Goal: Use online tool/utility: Utilize a website feature to perform a specific function

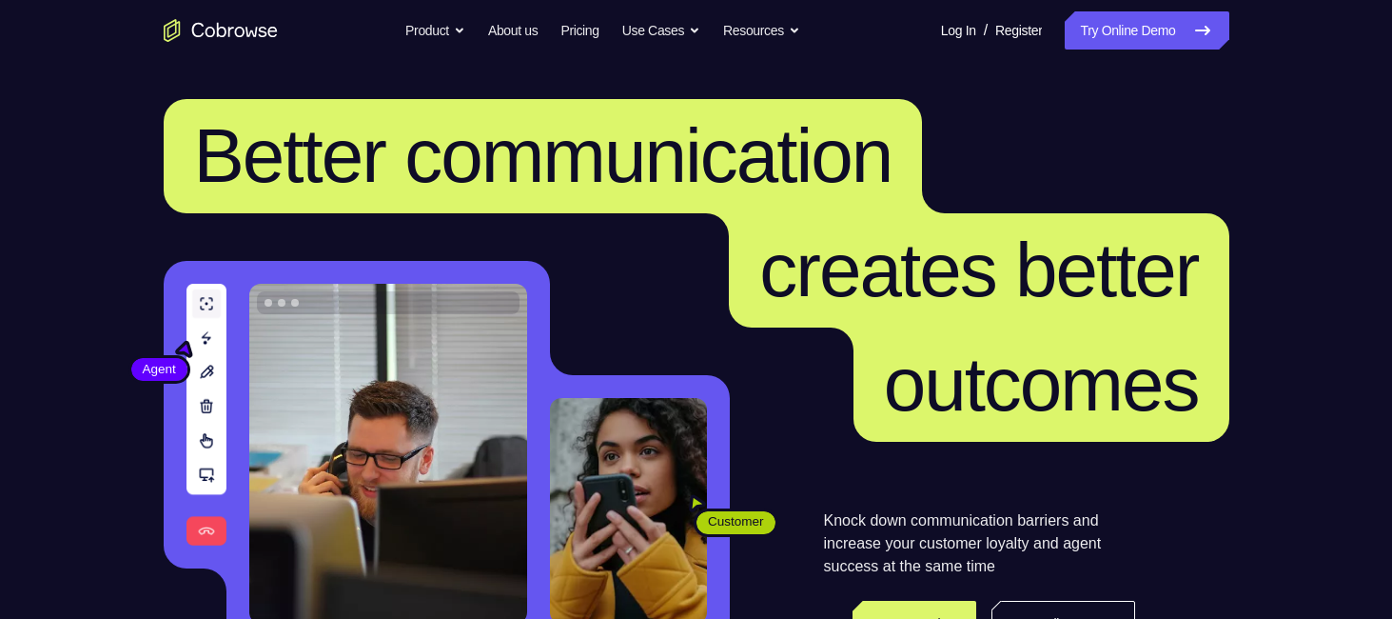
click at [1153, 43] on link "Try Online Demo" at bounding box center [1147, 30] width 164 height 38
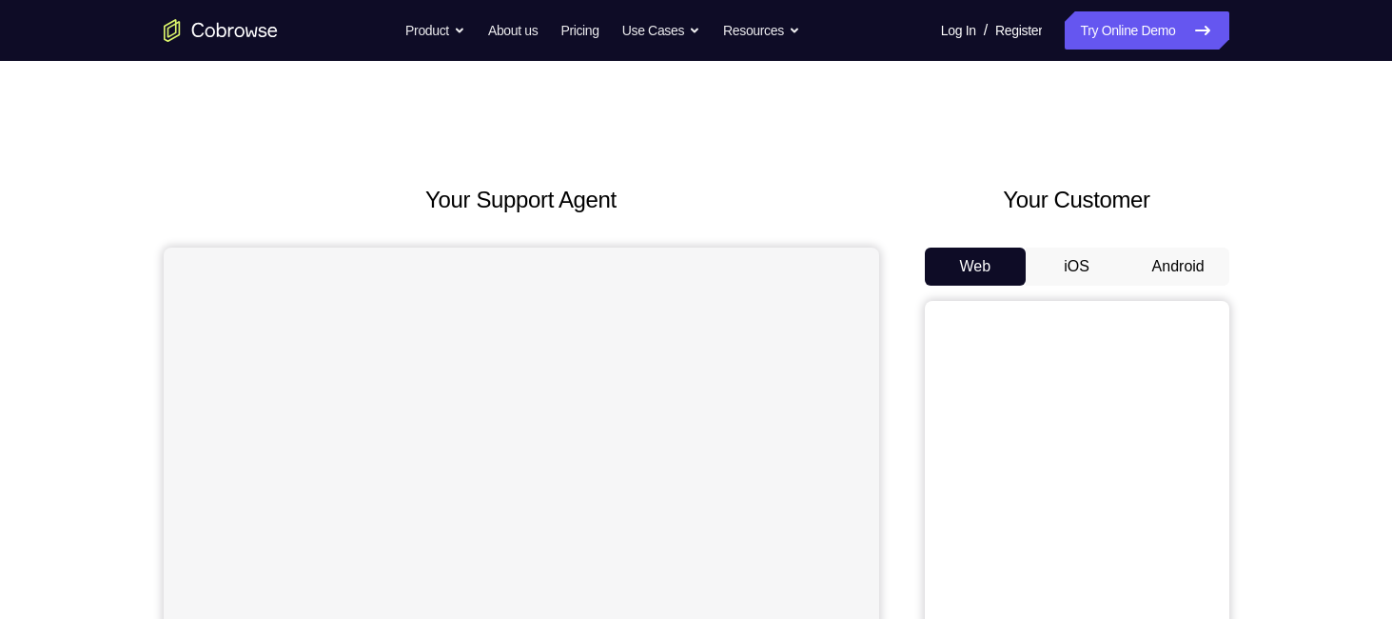
click at [1190, 259] on button "Android" at bounding box center [1179, 266] width 102 height 38
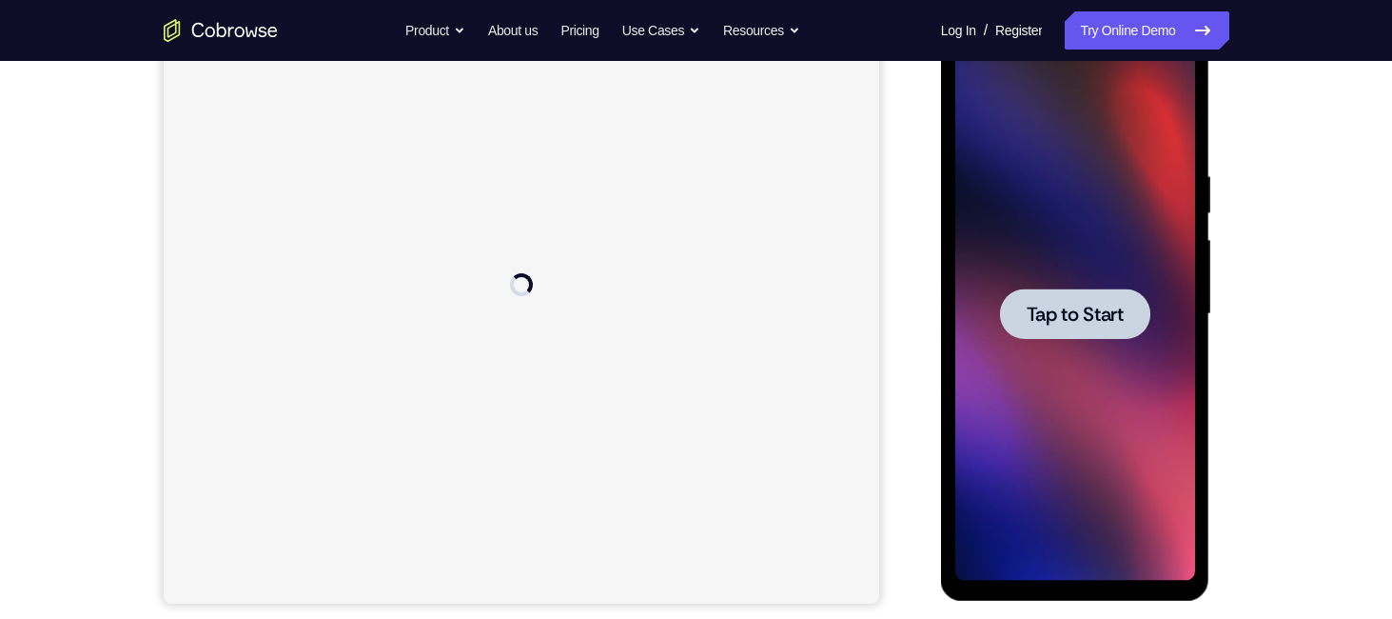
click at [1079, 306] on span "Tap to Start" at bounding box center [1075, 314] width 97 height 19
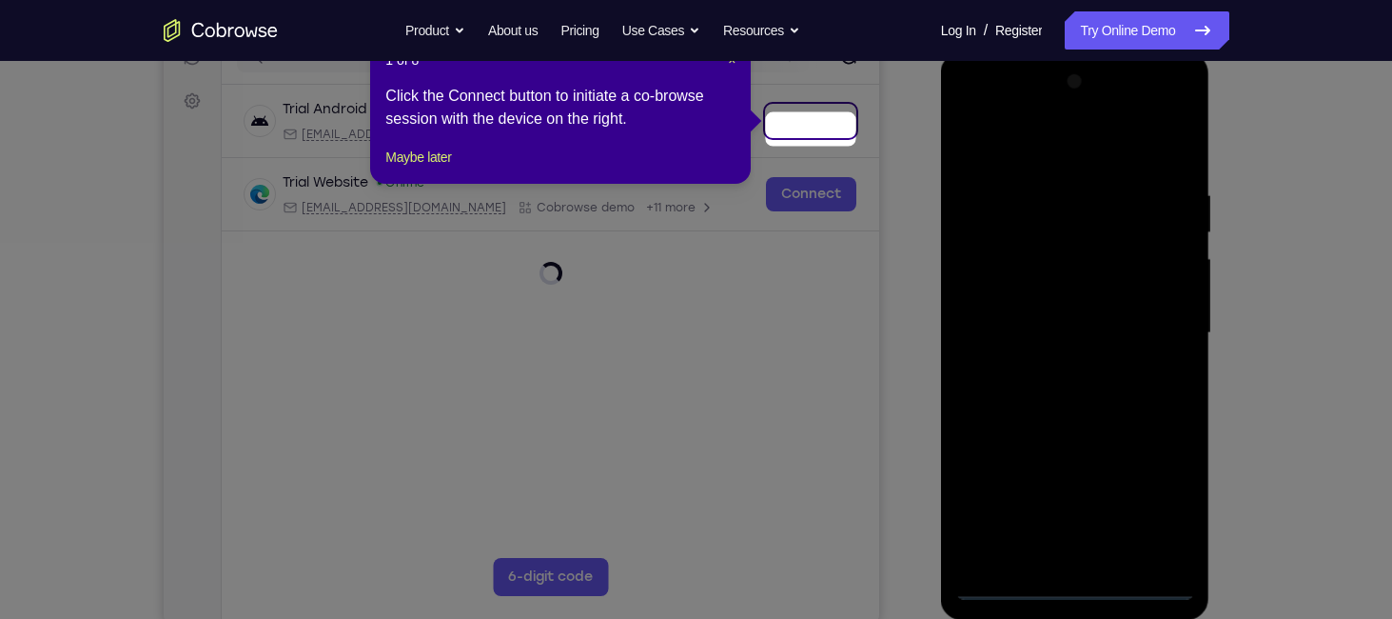
scroll to position [221, 0]
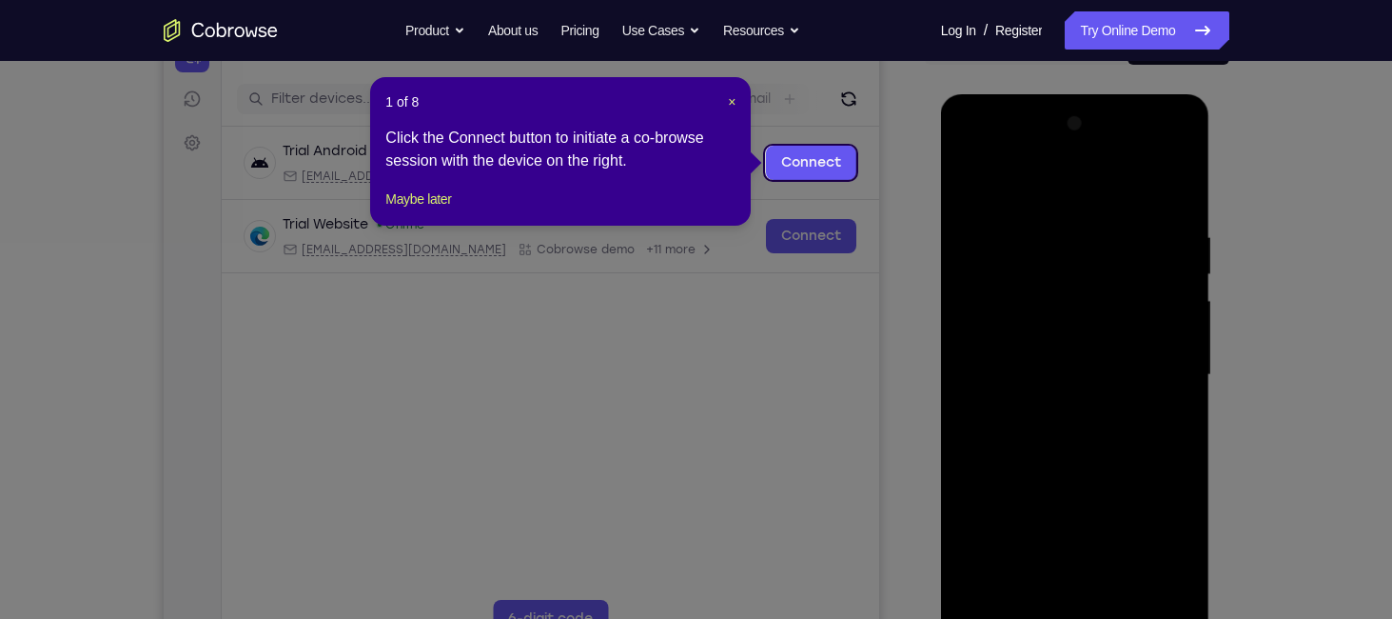
click at [725, 100] on header "1 of 8 ×" at bounding box center [560, 101] width 350 height 19
click at [732, 103] on span "×" at bounding box center [732, 101] width 8 height 15
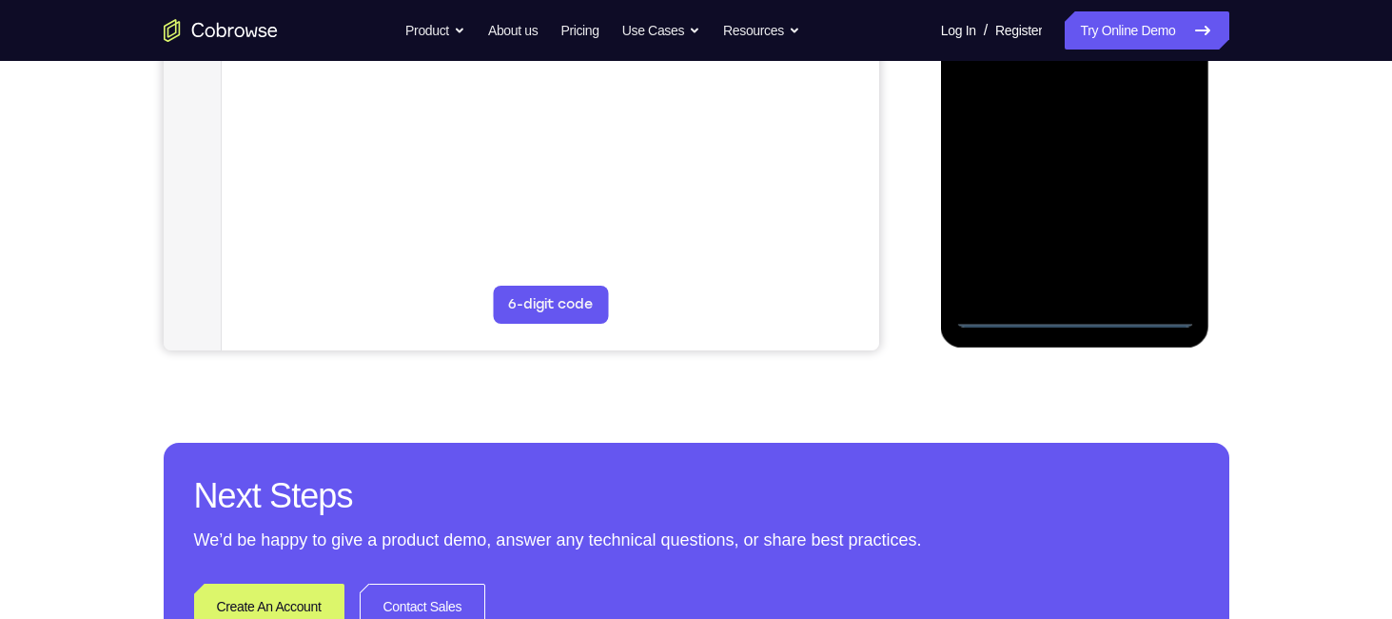
scroll to position [546, 0]
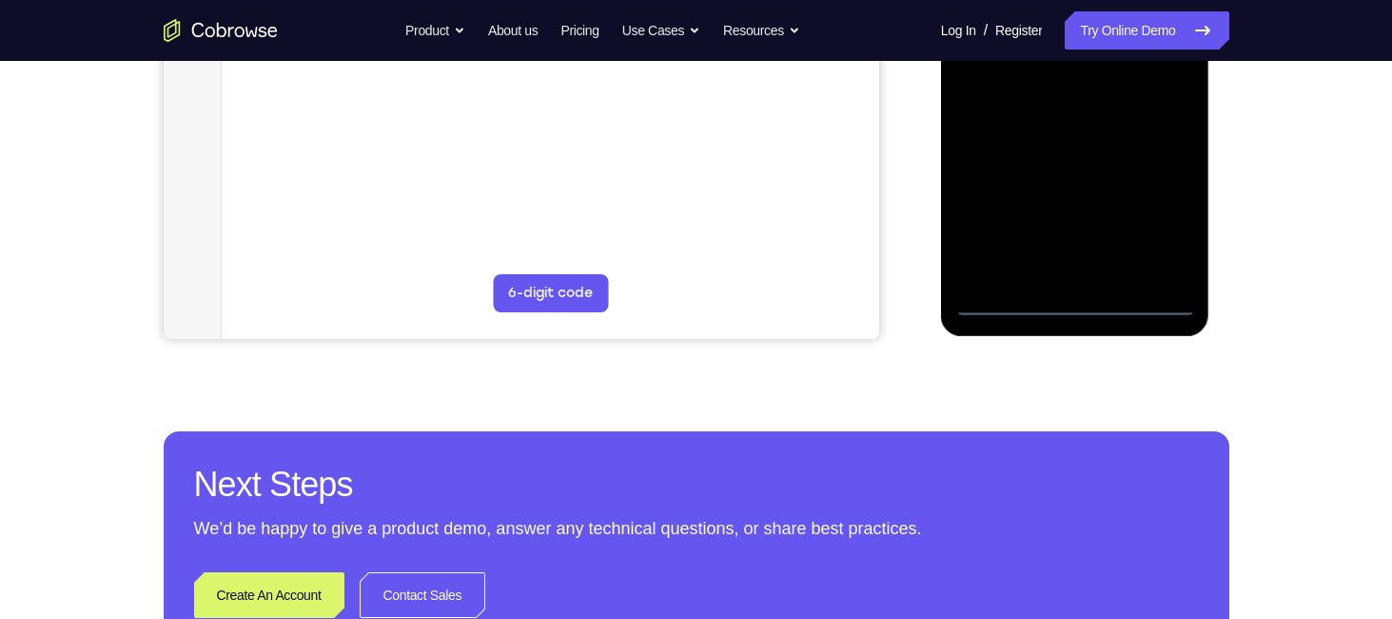
click at [1079, 291] on div at bounding box center [1076, 49] width 240 height 533
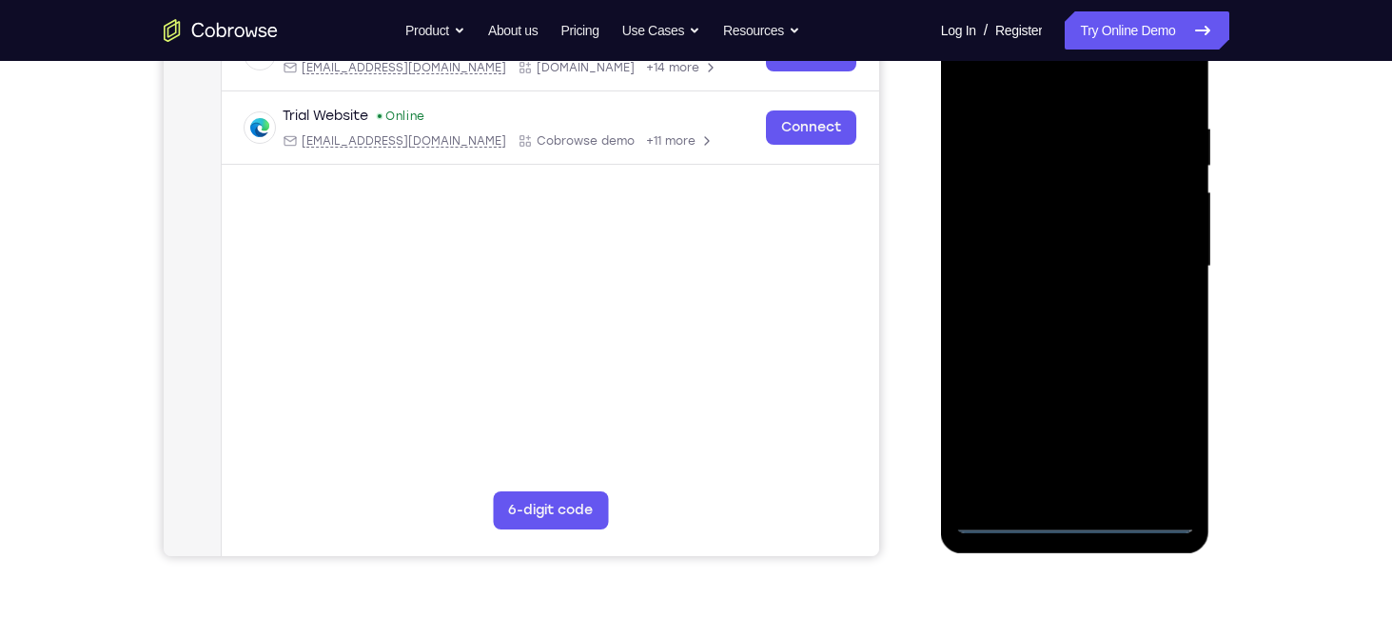
scroll to position [331, 0]
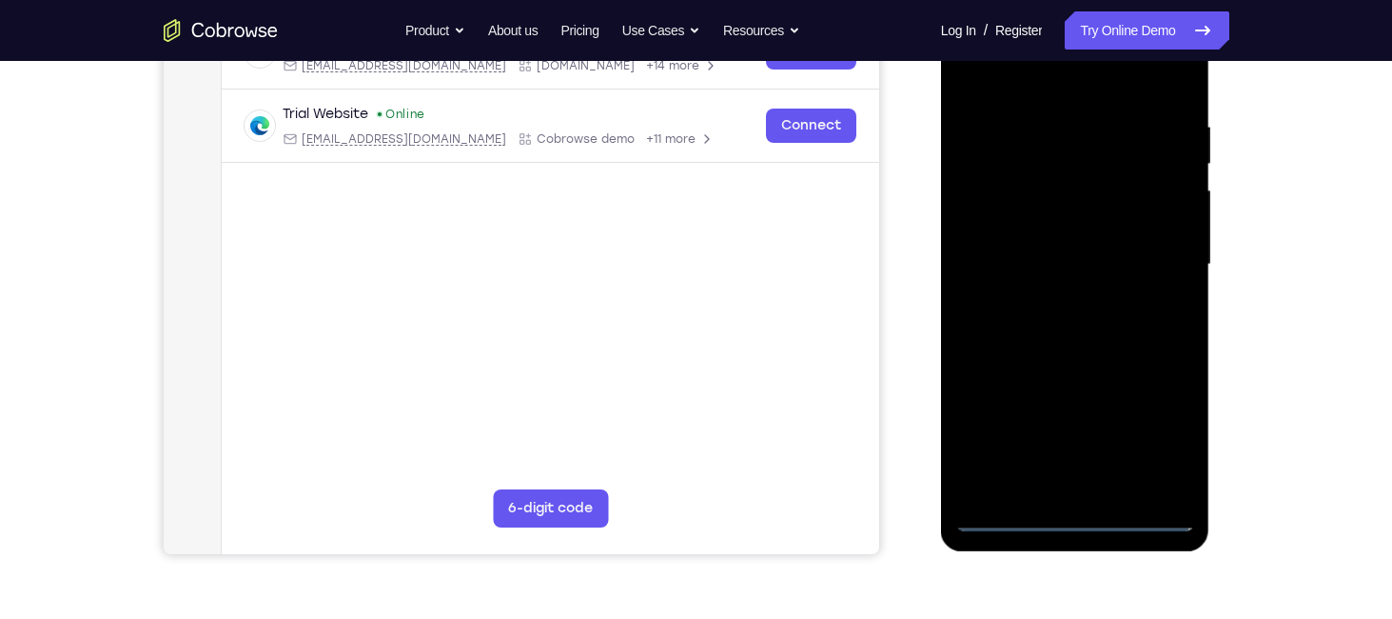
click at [1074, 523] on div at bounding box center [1076, 264] width 240 height 533
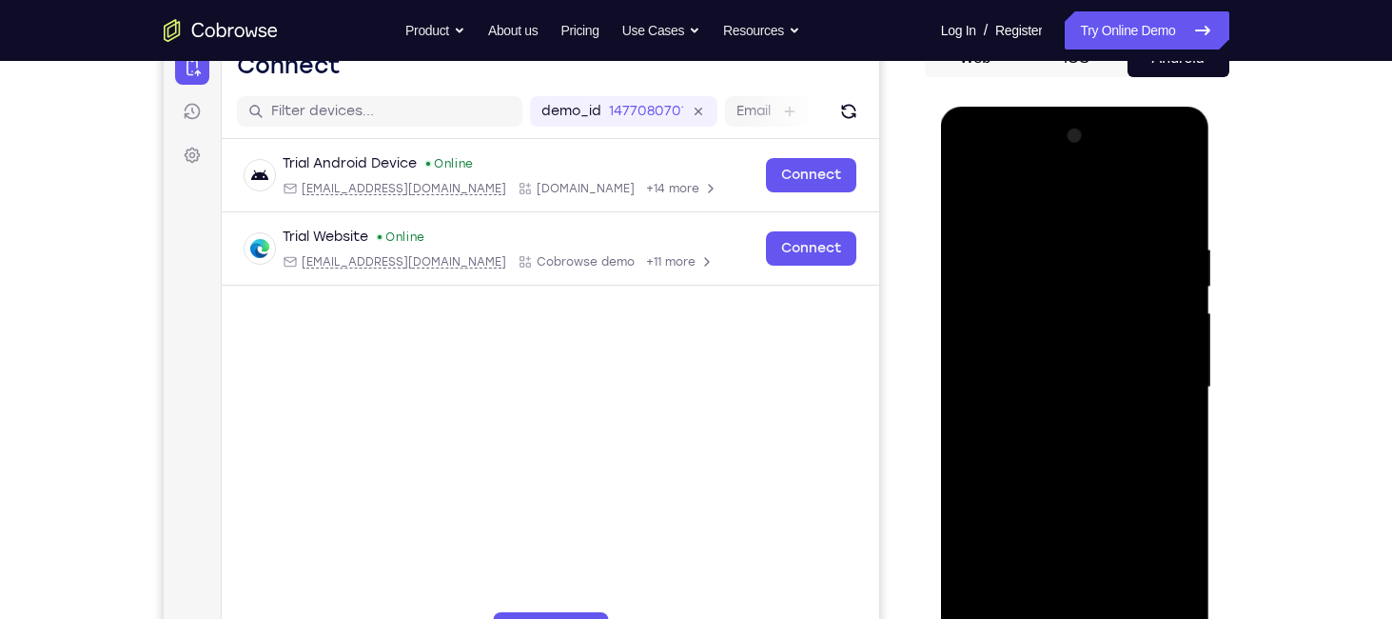
scroll to position [202, 0]
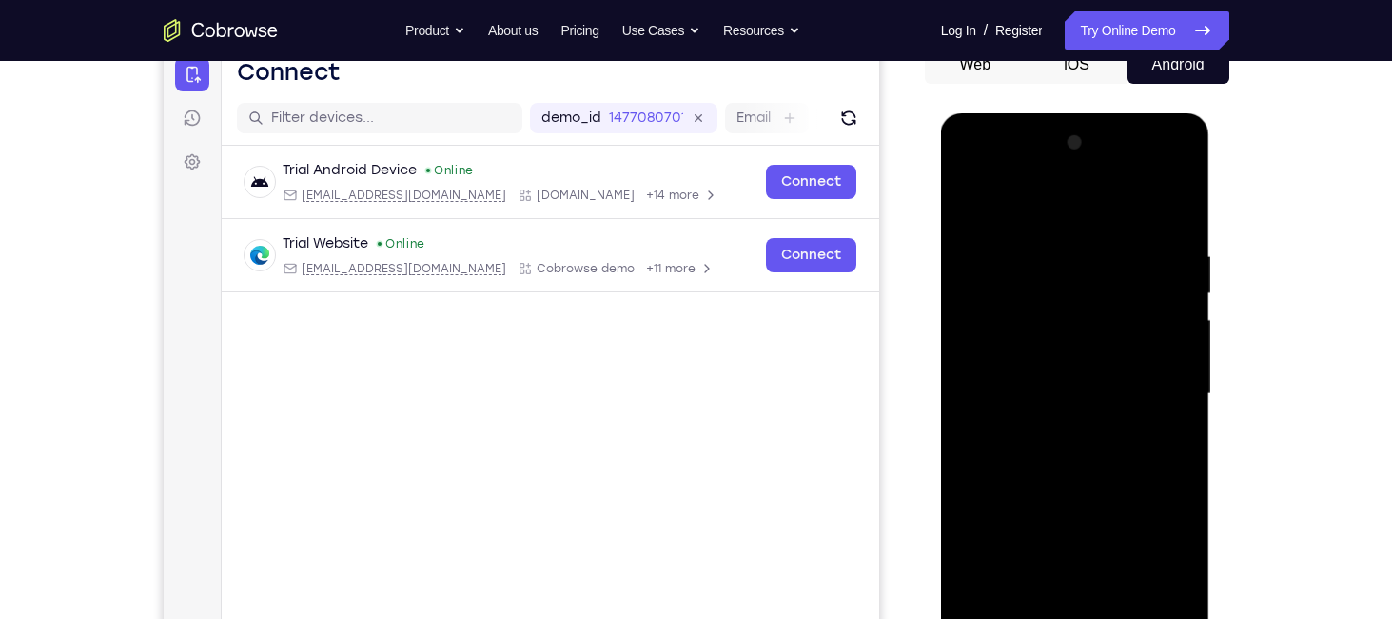
click at [1164, 569] on div at bounding box center [1076, 394] width 240 height 533
click at [1041, 222] on div at bounding box center [1076, 394] width 240 height 533
click at [1154, 384] on div at bounding box center [1076, 394] width 240 height 533
click at [1054, 432] on div at bounding box center [1076, 394] width 240 height 533
click at [1082, 375] on div at bounding box center [1076, 394] width 240 height 533
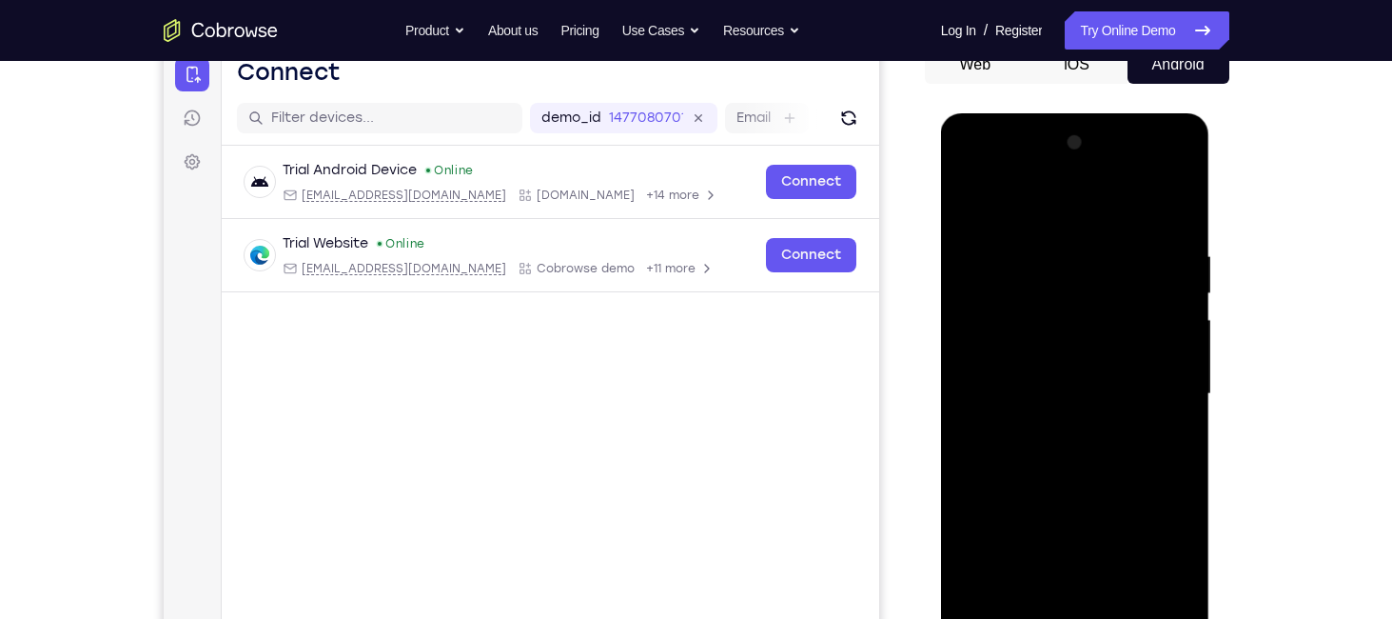
click at [1071, 366] on div at bounding box center [1076, 394] width 240 height 533
click at [1063, 387] on div at bounding box center [1076, 394] width 240 height 533
click at [1018, 468] on div at bounding box center [1076, 394] width 240 height 533
click at [1178, 233] on div at bounding box center [1076, 394] width 240 height 533
click at [1048, 233] on div at bounding box center [1076, 394] width 240 height 533
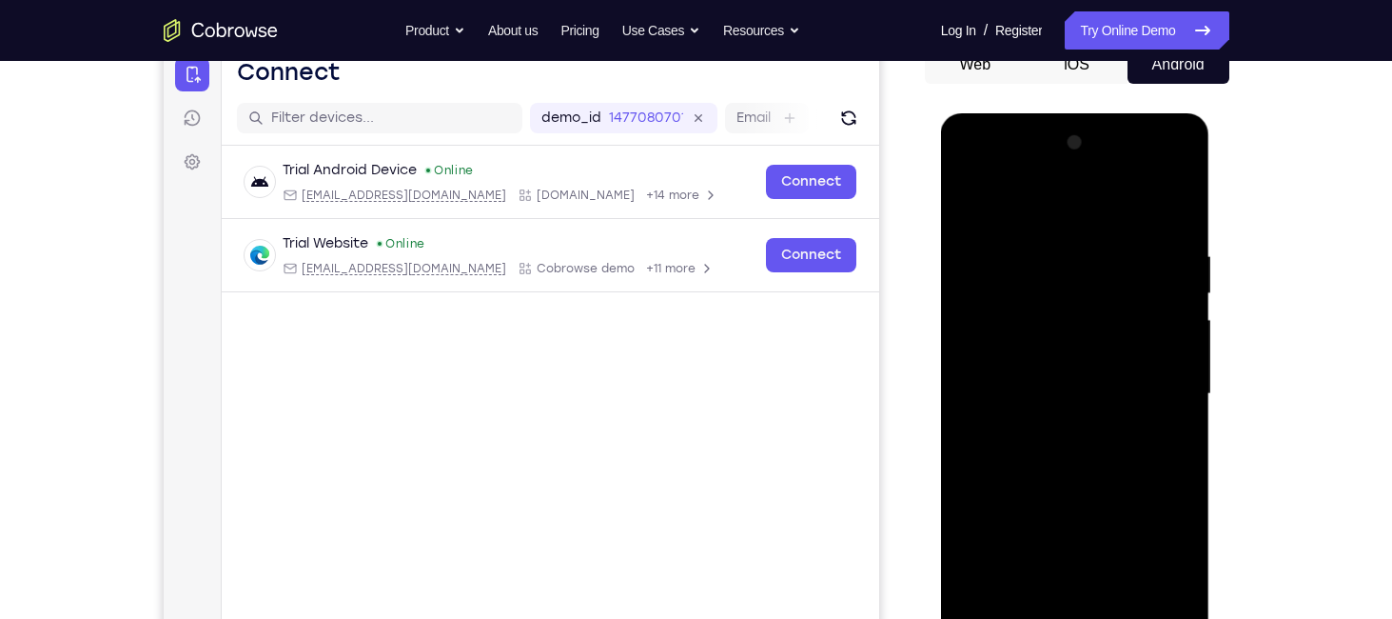
click at [1156, 390] on div at bounding box center [1076, 394] width 240 height 533
click at [1166, 390] on div at bounding box center [1076, 394] width 240 height 533
click at [1166, 336] on div at bounding box center [1076, 394] width 240 height 533
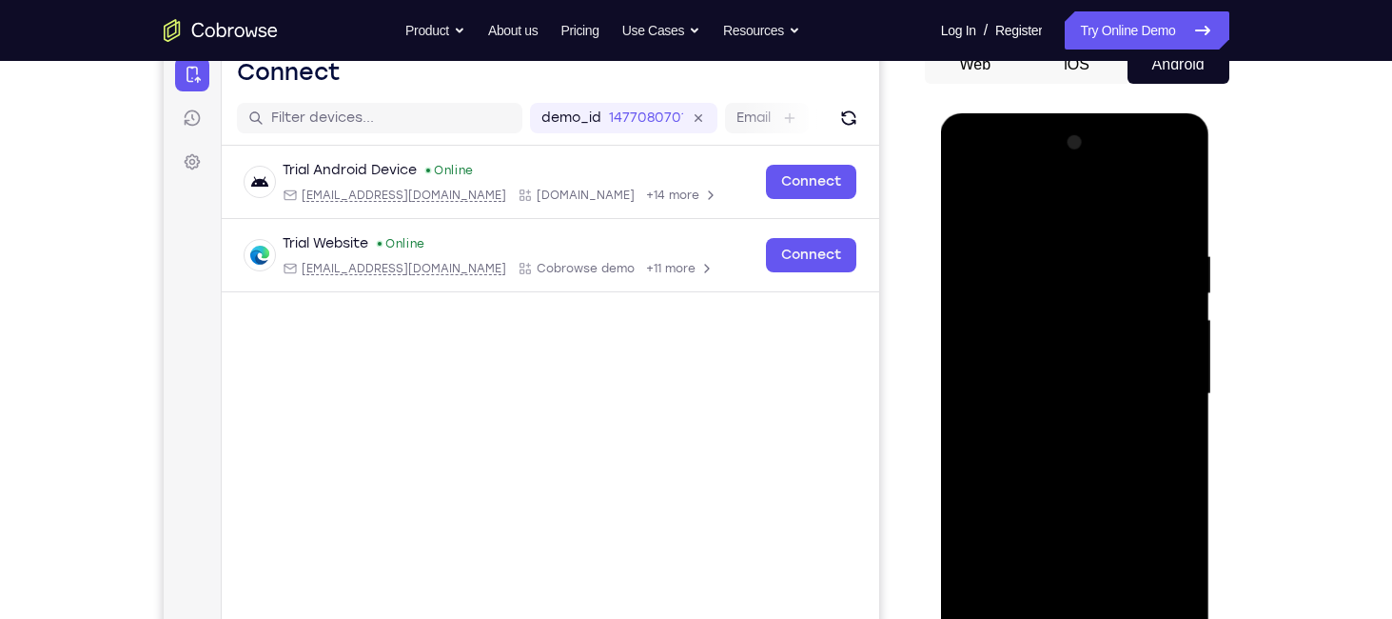
click at [1166, 336] on div at bounding box center [1076, 394] width 240 height 533
click at [1158, 324] on div at bounding box center [1076, 394] width 240 height 533
click at [1171, 209] on div at bounding box center [1076, 394] width 240 height 533
drag, startPoint x: 1078, startPoint y: 382, endPoint x: 1075, endPoint y: 293, distance: 88.6
click at [1075, 293] on div at bounding box center [1076, 394] width 240 height 533
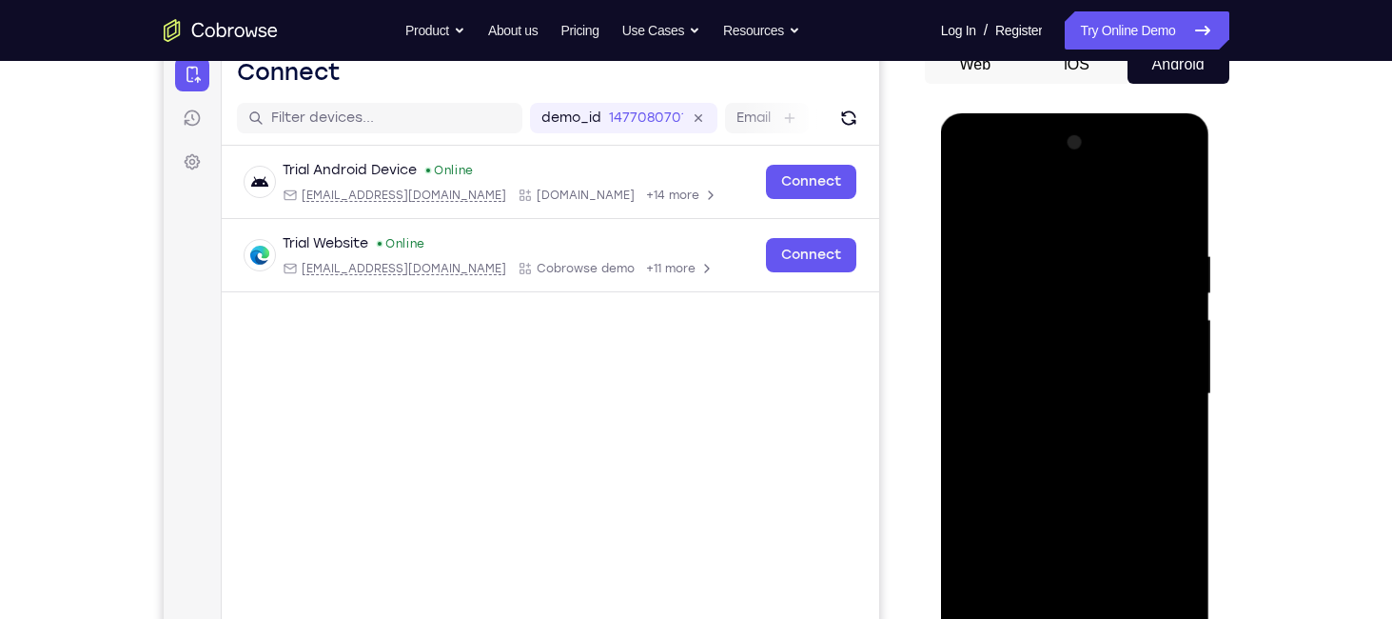
drag, startPoint x: 1073, startPoint y: 433, endPoint x: 1078, endPoint y: 257, distance: 176.2
click at [1078, 257] on div at bounding box center [1076, 394] width 240 height 533
drag, startPoint x: 1082, startPoint y: 473, endPoint x: 1082, endPoint y: 187, distance: 286.5
click at [1082, 187] on div at bounding box center [1076, 394] width 240 height 533
drag, startPoint x: 1082, startPoint y: 446, endPoint x: 1089, endPoint y: 229, distance: 217.1
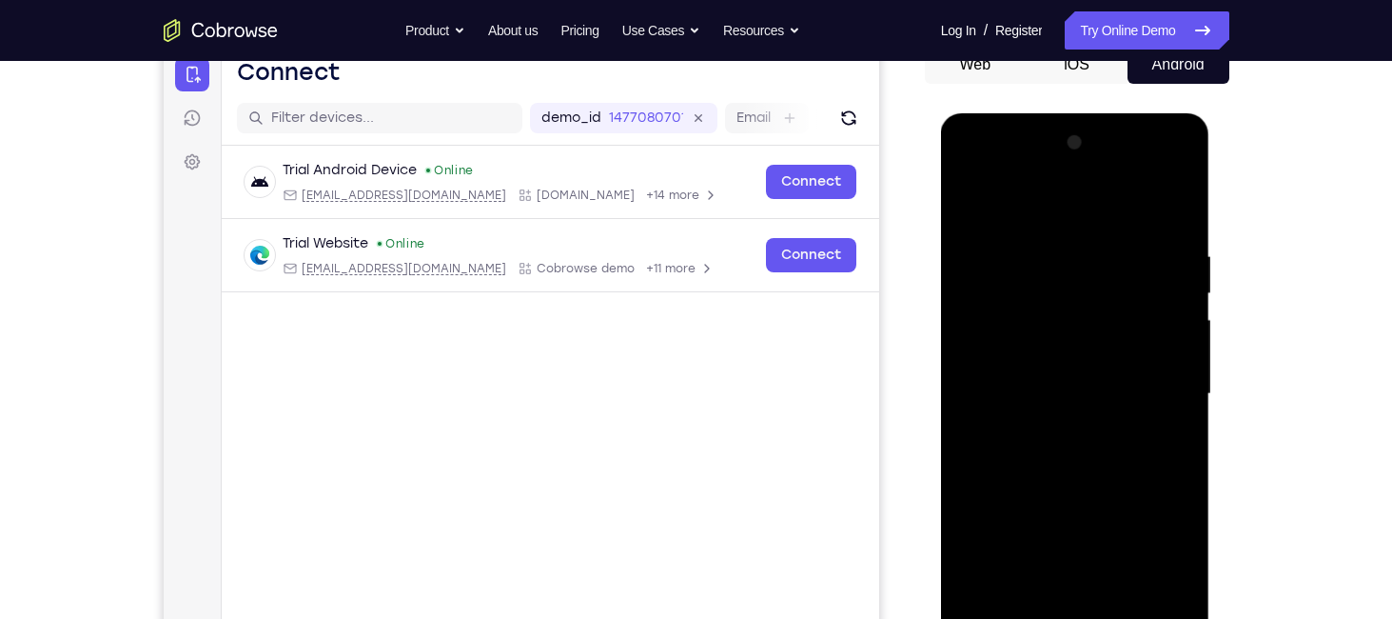
click at [1089, 229] on div at bounding box center [1076, 394] width 240 height 533
drag, startPoint x: 1077, startPoint y: 248, endPoint x: 1066, endPoint y: 30, distance: 219.2
click at [1066, 113] on html "Online web based iOS Simulators and Android Emulators. Run iPhone, iPad, Mobile…" at bounding box center [1076, 398] width 271 height 571
drag, startPoint x: 1061, startPoint y: 456, endPoint x: 1063, endPoint y: 265, distance: 191.3
click at [1063, 265] on div at bounding box center [1076, 394] width 240 height 533
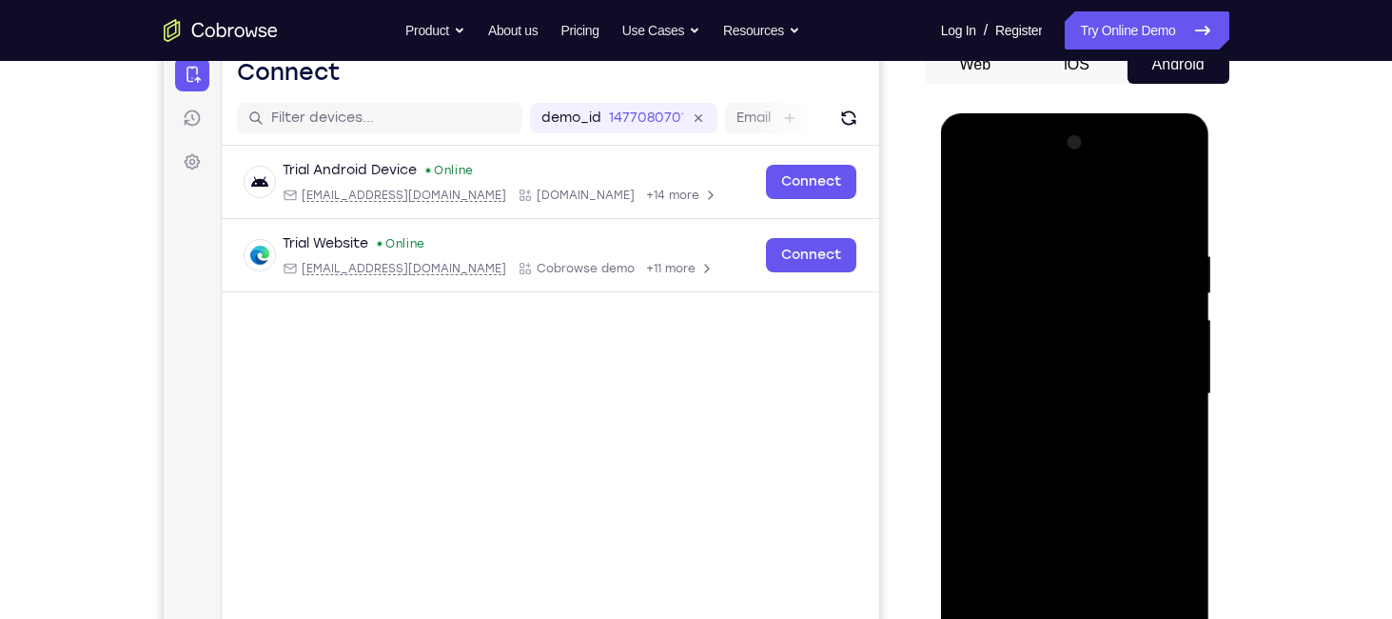
click at [1182, 392] on div at bounding box center [1076, 394] width 240 height 533
drag, startPoint x: 1090, startPoint y: 447, endPoint x: 1078, endPoint y: 237, distance: 210.6
click at [1078, 237] on div at bounding box center [1076, 394] width 240 height 533
drag, startPoint x: 1083, startPoint y: 496, endPoint x: 1077, endPoint y: 183, distance: 313.2
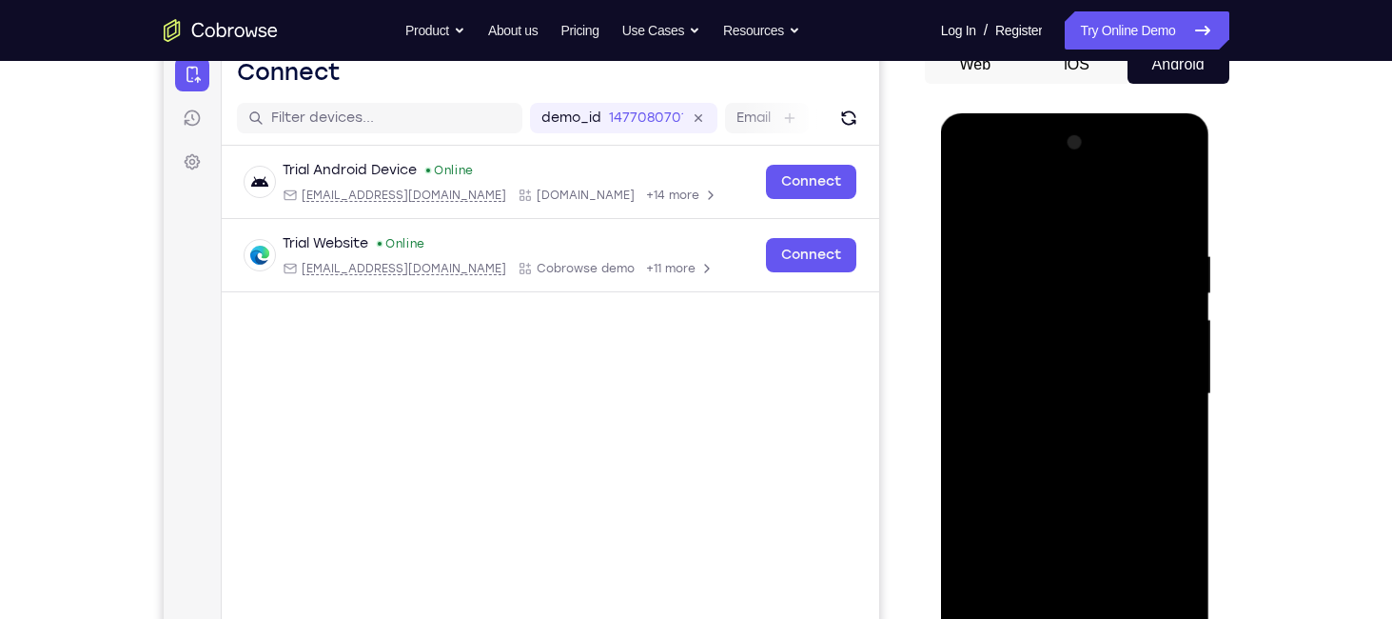
click at [1077, 183] on div at bounding box center [1076, 394] width 240 height 533
drag, startPoint x: 1075, startPoint y: 503, endPoint x: 1063, endPoint y: 140, distance: 363.7
click at [1063, 140] on div at bounding box center [1076, 394] width 240 height 533
drag, startPoint x: 1006, startPoint y: 539, endPoint x: 991, endPoint y: 253, distance: 285.9
click at [991, 253] on div at bounding box center [1076, 394] width 240 height 533
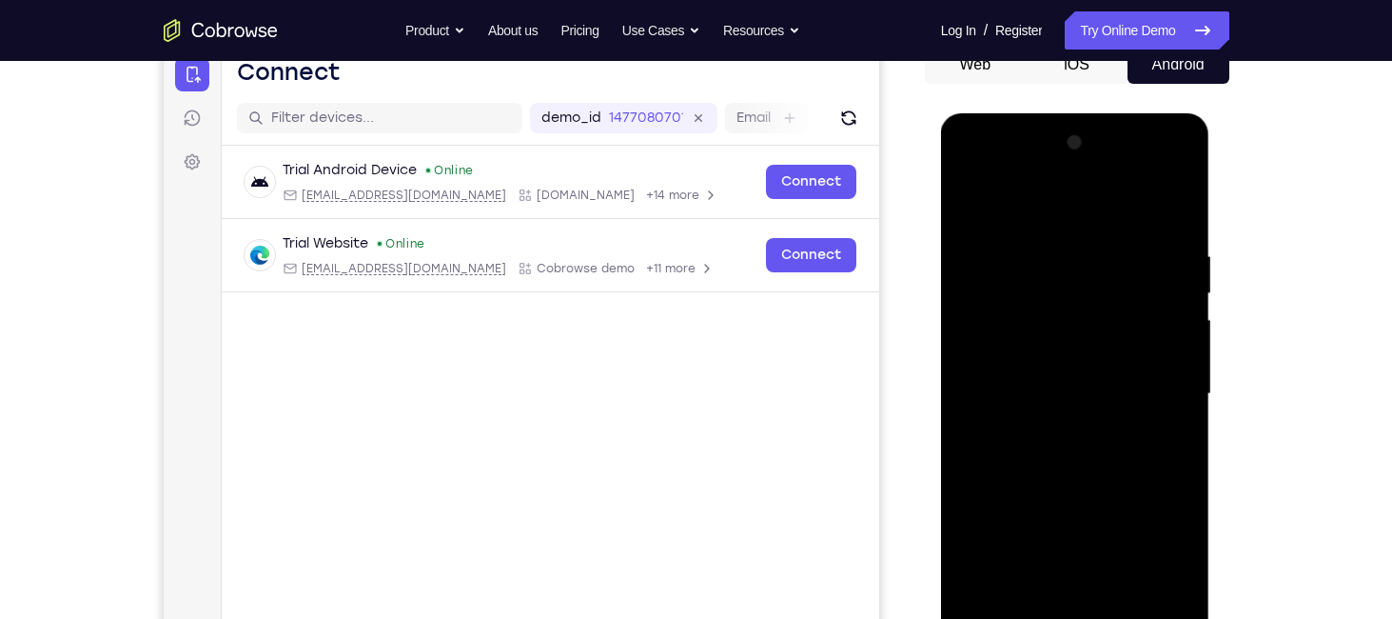
drag, startPoint x: 1116, startPoint y: 330, endPoint x: 1227, endPoint y: 667, distance: 354.5
click at [1213, 618] on html "Online web based iOS Simulators and Android Emulators. Run iPhone, iPad, Mobile…" at bounding box center [1076, 398] width 271 height 571
click at [1177, 207] on div at bounding box center [1076, 394] width 240 height 533
